Goal: Check status: Check status

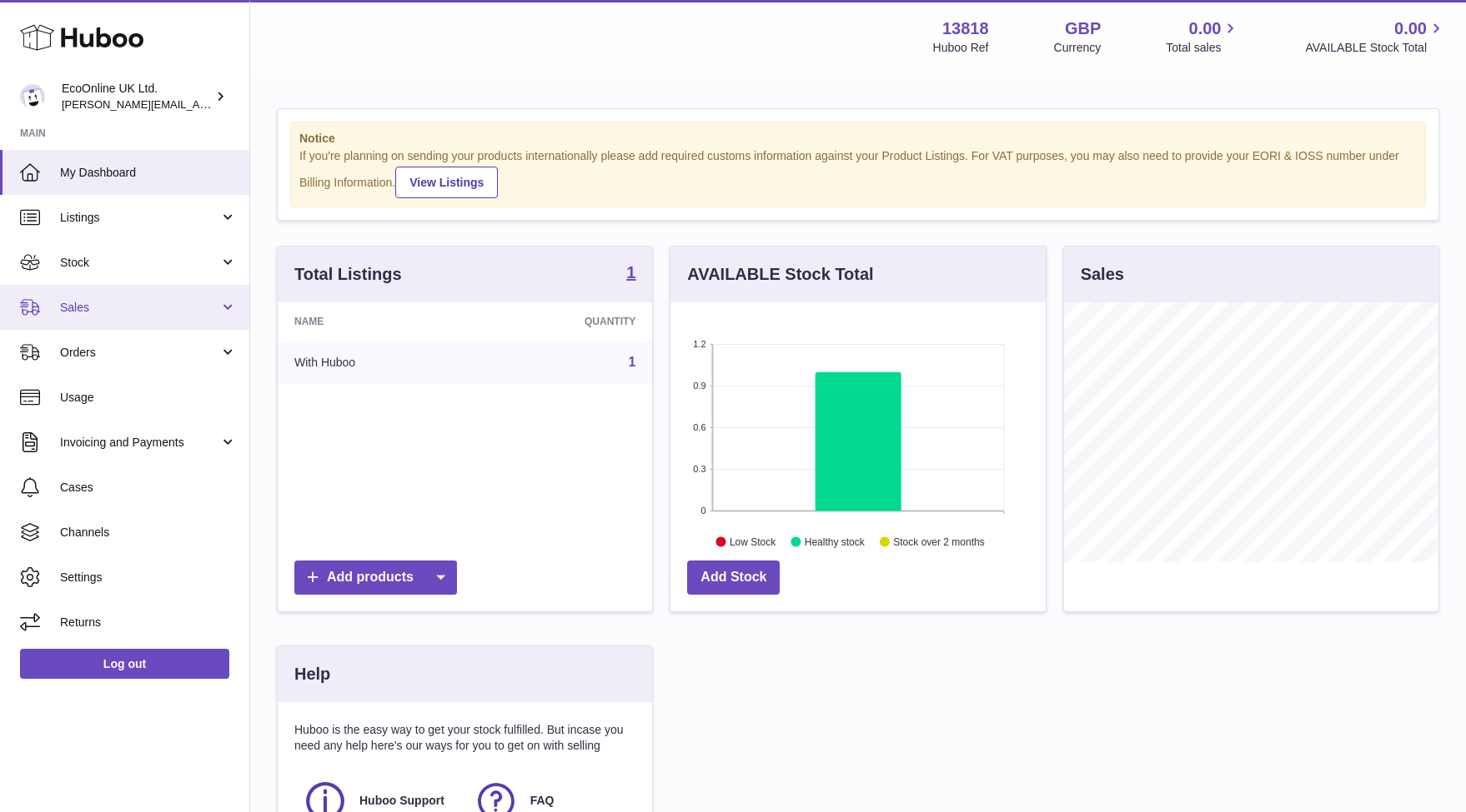
scroll to position [260, 375]
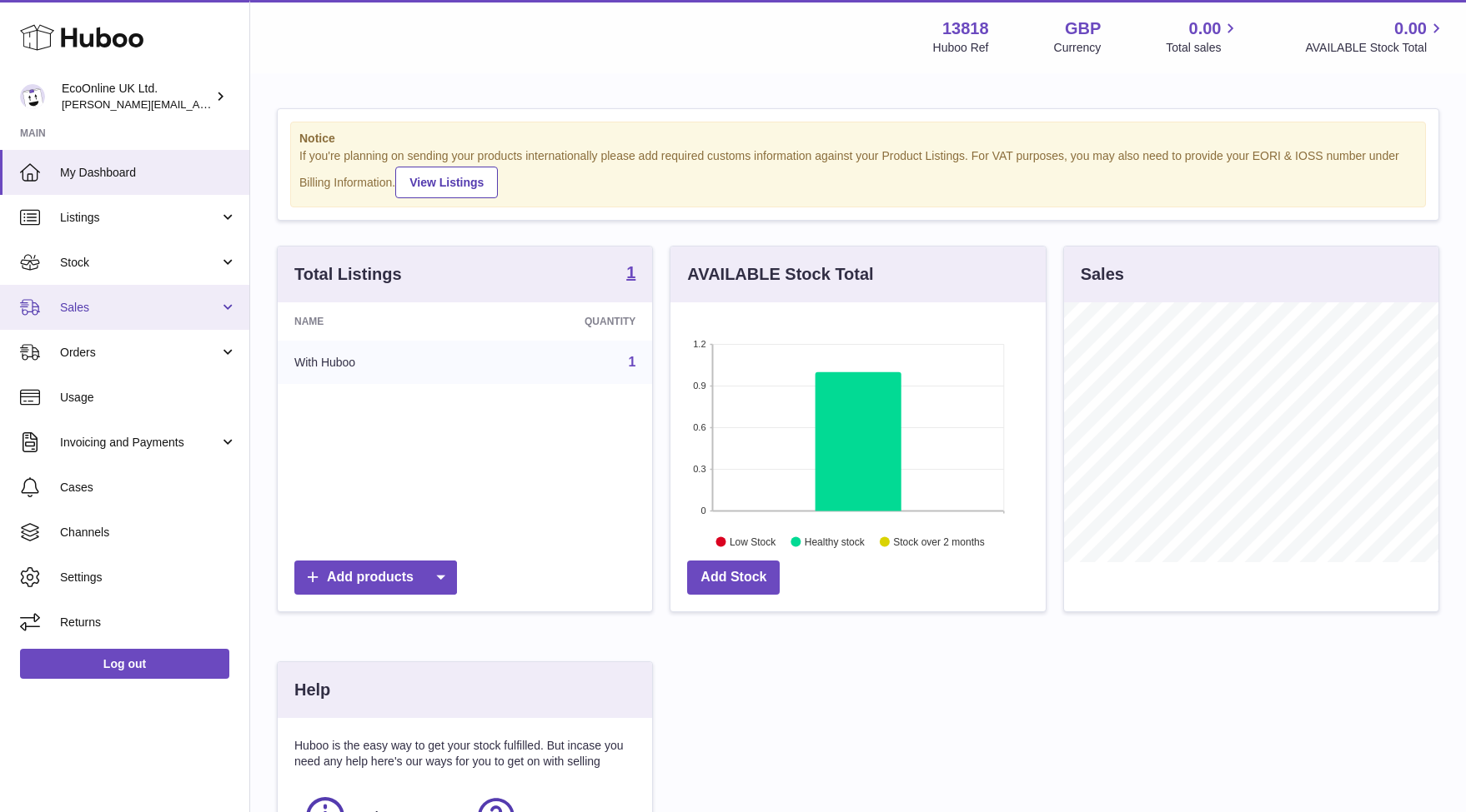
click at [95, 308] on span "Sales" at bounding box center [139, 308] width 159 height 16
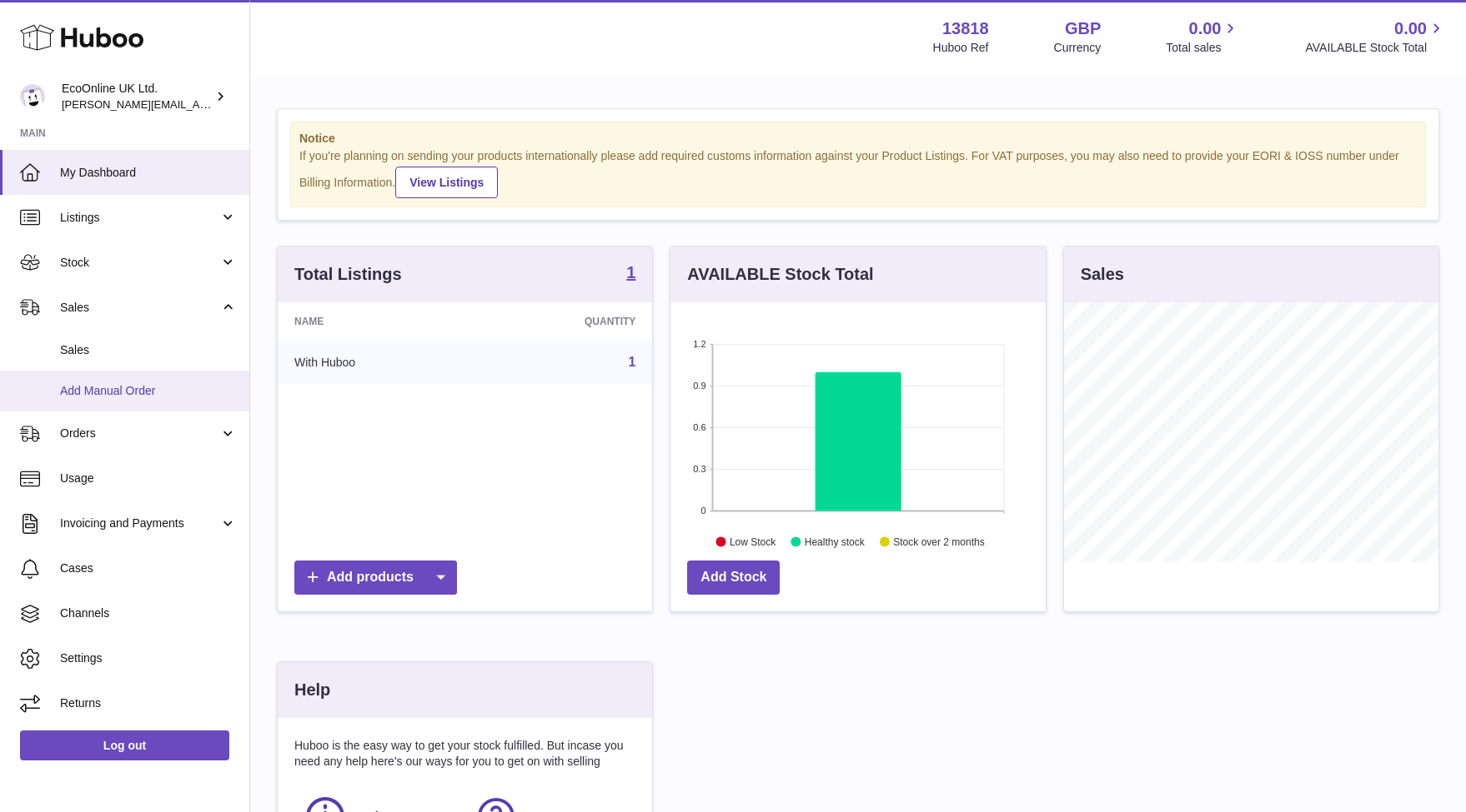
click at [128, 388] on span "Add Manual Order" at bounding box center [148, 391] width 176 height 16
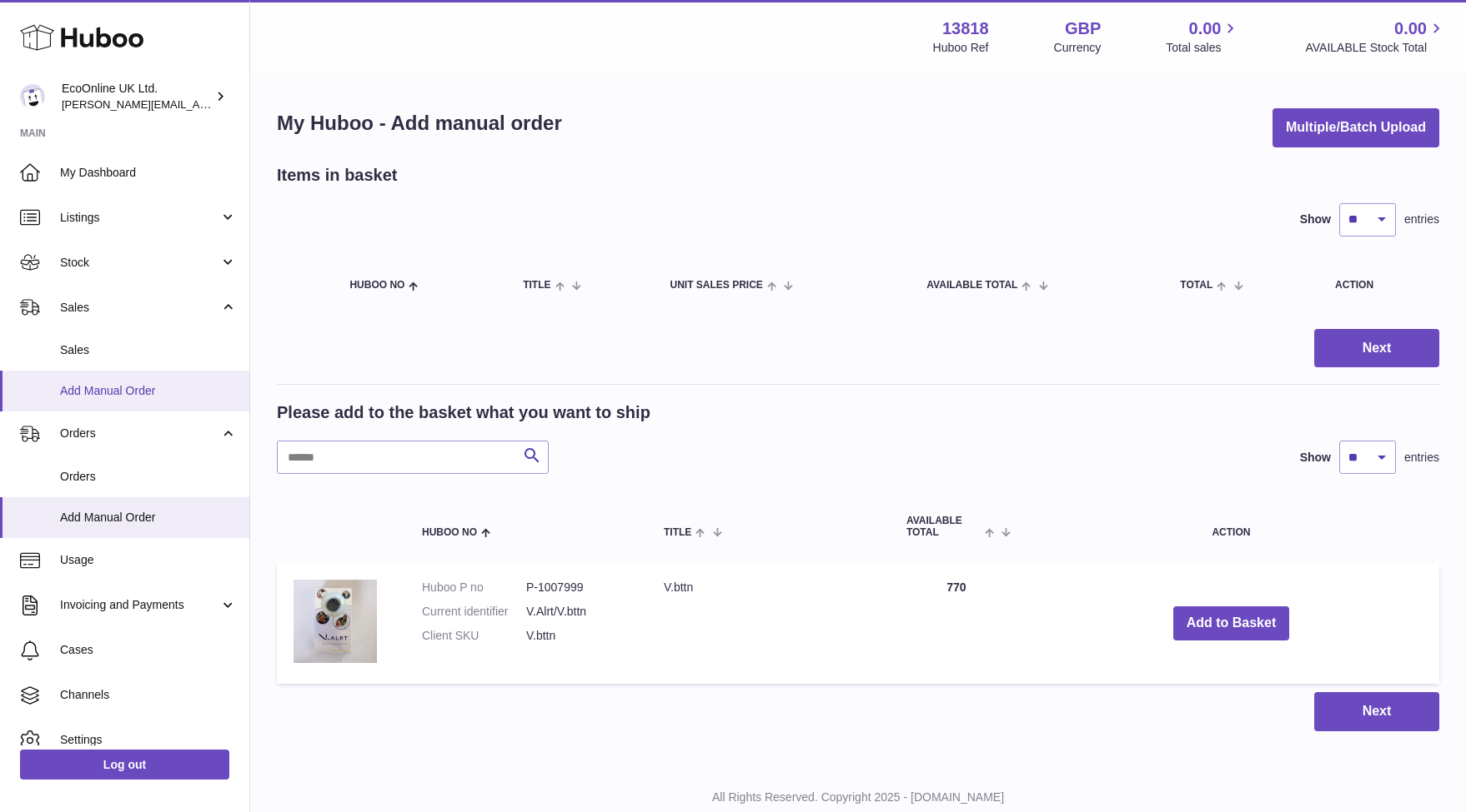
click at [113, 376] on link "Add Manual Order" at bounding box center [125, 391] width 249 height 41
click at [113, 355] on link "Sales" at bounding box center [125, 351] width 249 height 41
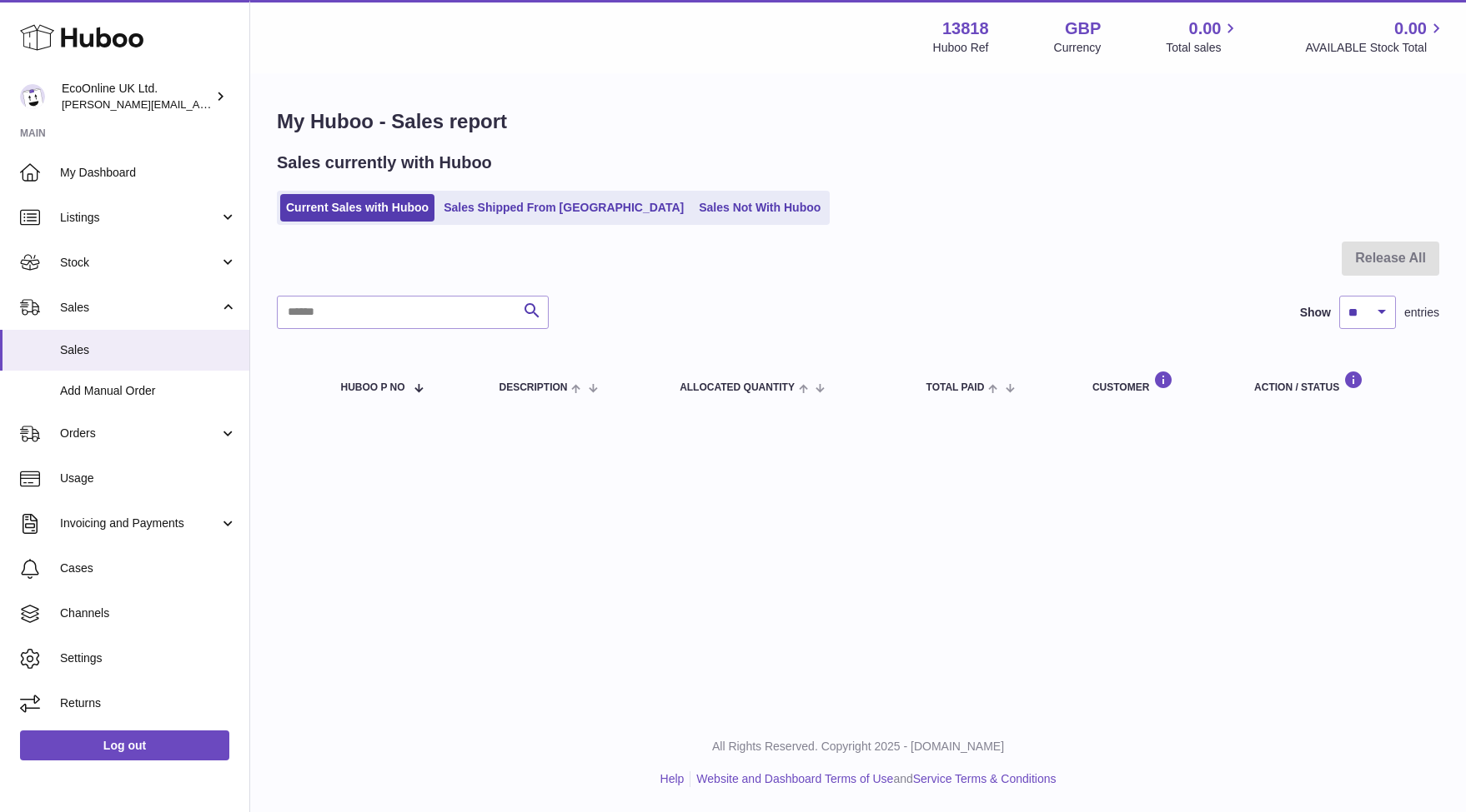
click at [509, 184] on div "Sales currently with Huboo Current Sales with Huboo Sales Shipped From Huboo Sa…" at bounding box center [857, 188] width 1162 height 73
click at [512, 197] on link "Sales Shipped From [GEOGRAPHIC_DATA]" at bounding box center [563, 207] width 251 height 27
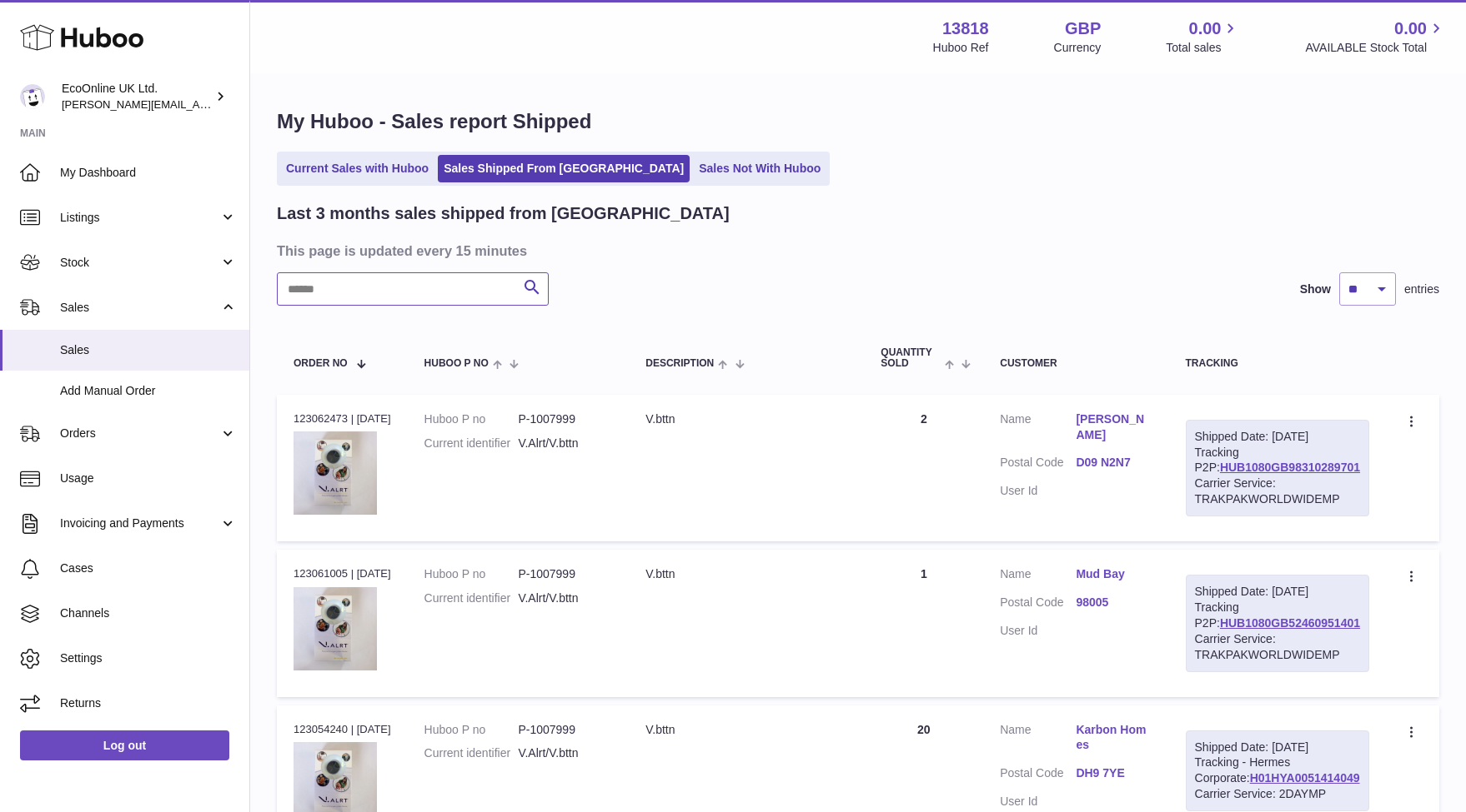
click at [438, 292] on input "text" at bounding box center [412, 289] width 272 height 33
type input "*******"
click at [1003, 1] on div "Menu Huboo 13818 Huboo Ref GBP Currency 0.00 Total sales 0.00 AVAILABLE Stock T…" at bounding box center [858, 36] width 1216 height 73
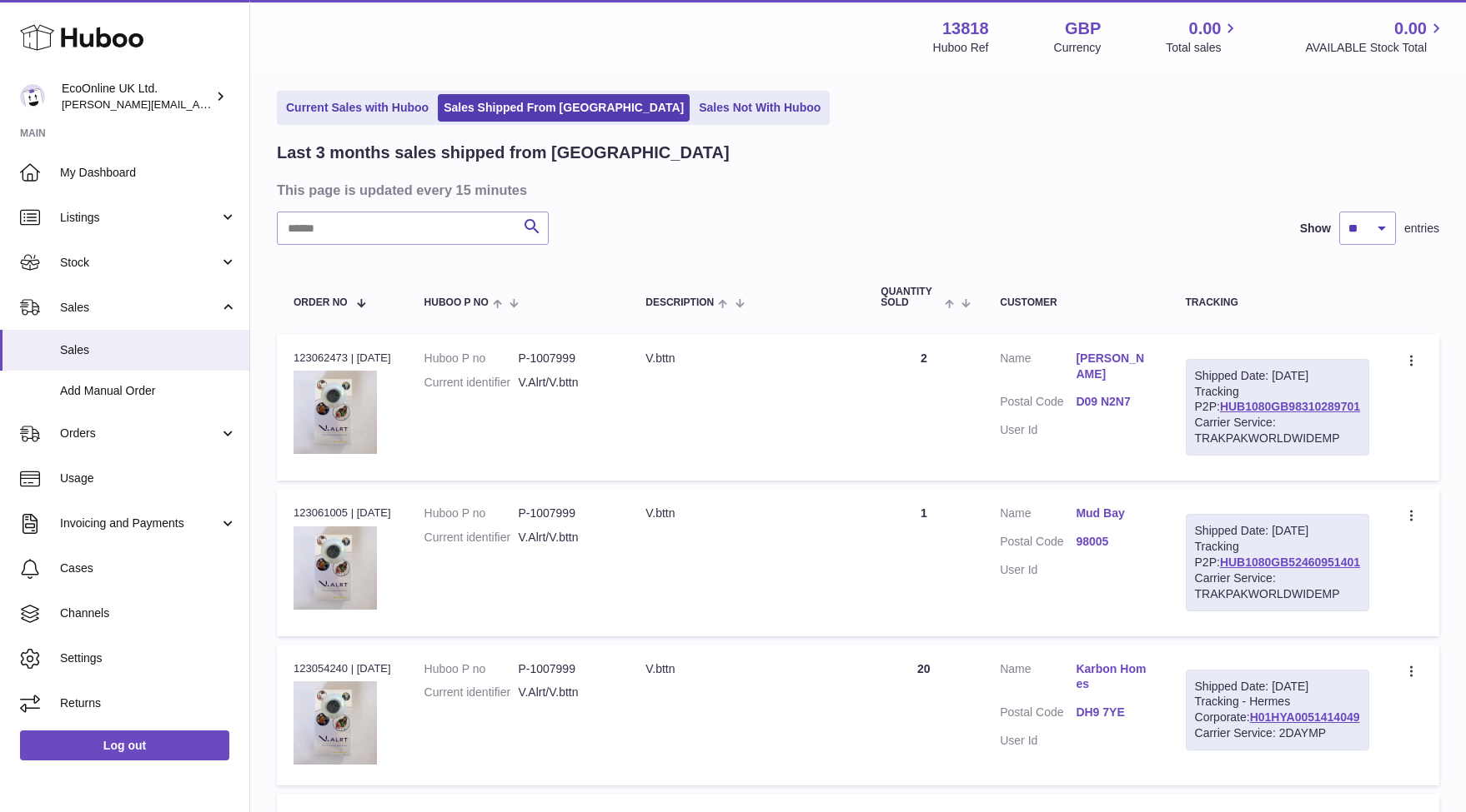
scroll to position [75, 0]
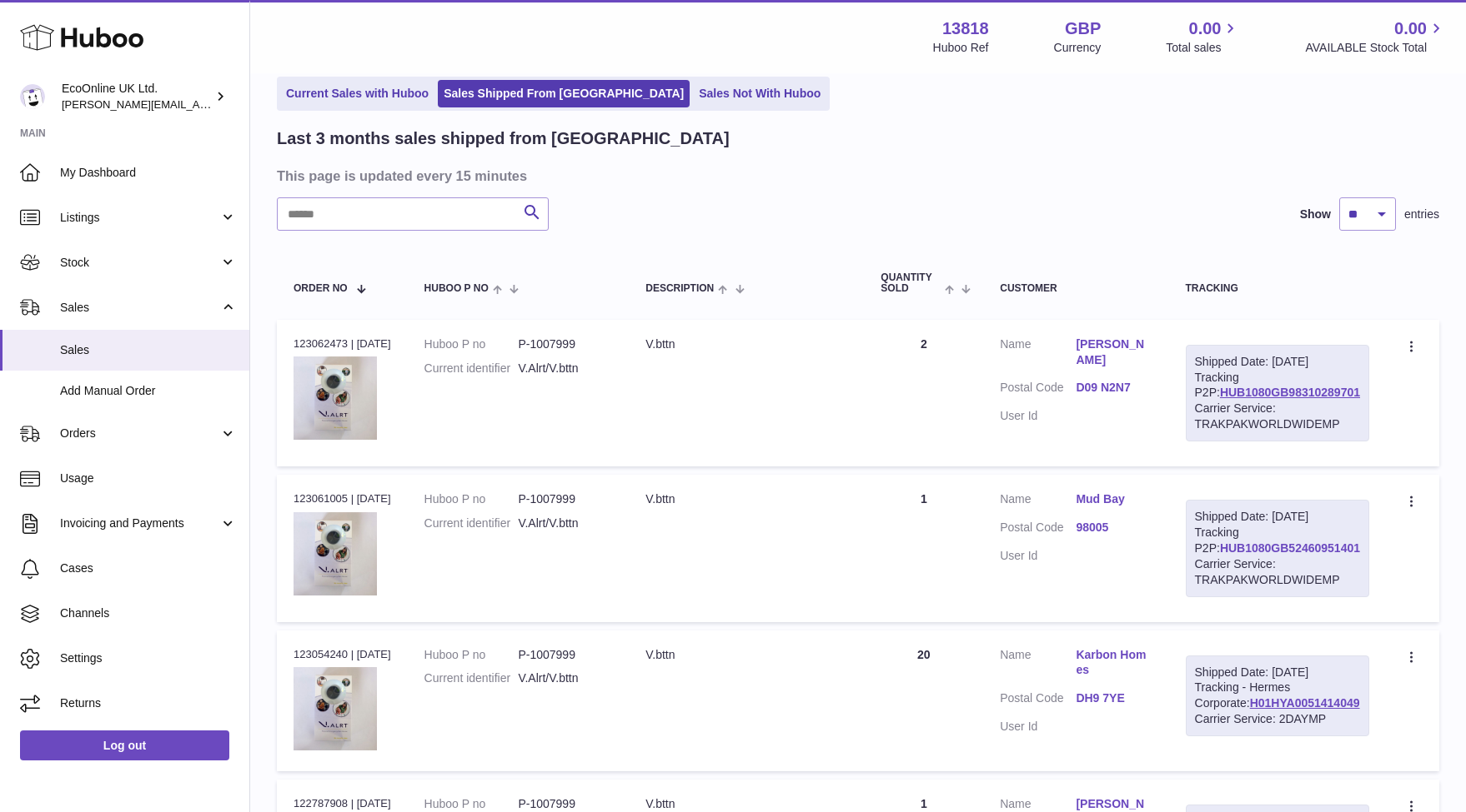
click at [1318, 555] on link "HUB1080GB52460951401" at bounding box center [1290, 548] width 140 height 14
copy div "HUB1080GB52460951401"
drag, startPoint x: 1362, startPoint y: 571, endPoint x: 1215, endPoint y: 571, distance: 147.0
click at [1215, 571] on div "Shipped Date: [DATE] Tracking P2P: HUB1080GB52460951401 Carrier Service: TRAKPA…" at bounding box center [1277, 548] width 183 height 96
